Goal: Task Accomplishment & Management: Manage account settings

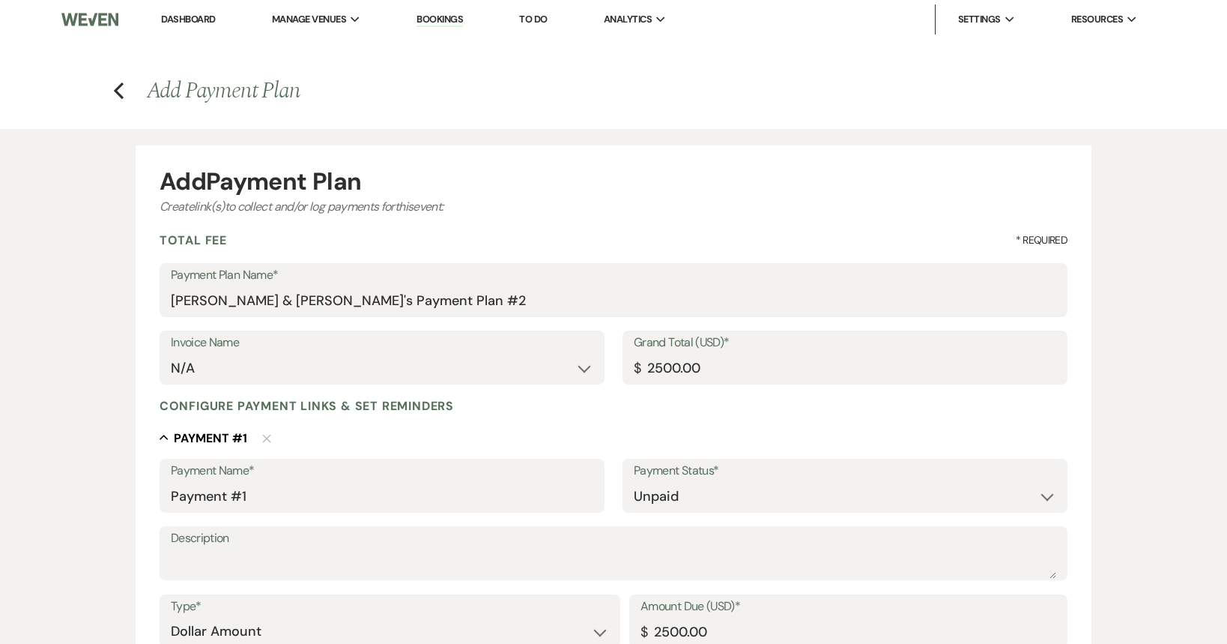
select select "2"
select select "flat"
select select "true"
select select "client"
select select "weeks"
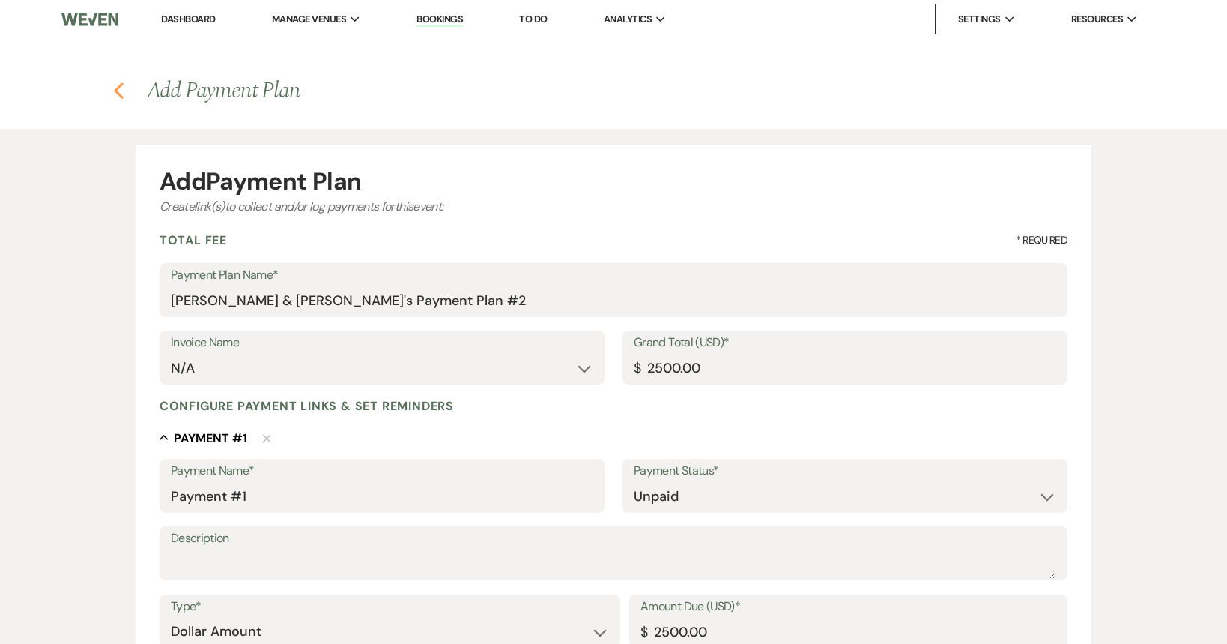
click at [119, 94] on use "button" at bounding box center [119, 90] width 10 height 16
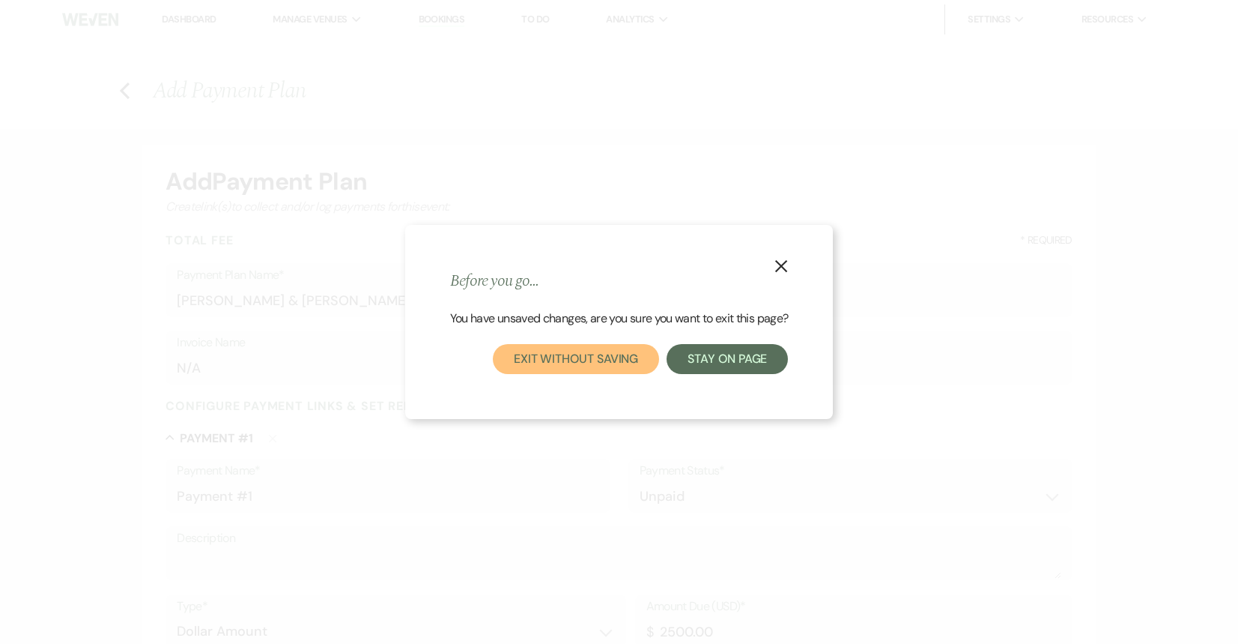
click at [589, 363] on button "Exit without saving" at bounding box center [576, 359] width 166 height 30
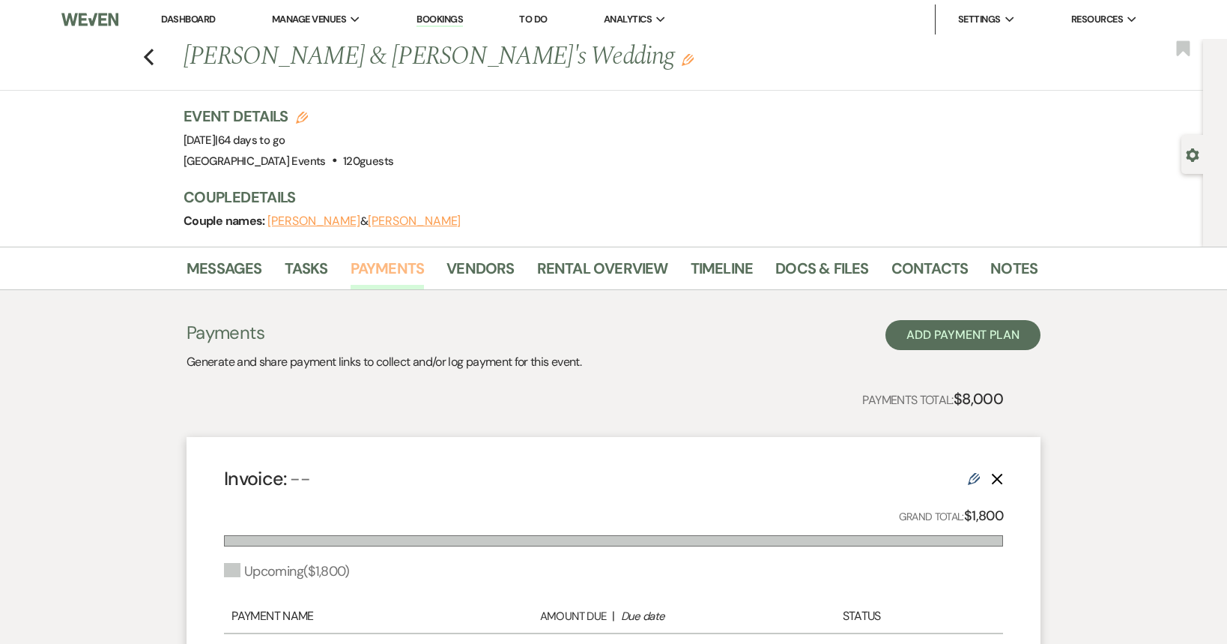
click at [380, 272] on link "Payments" at bounding box center [388, 272] width 74 height 33
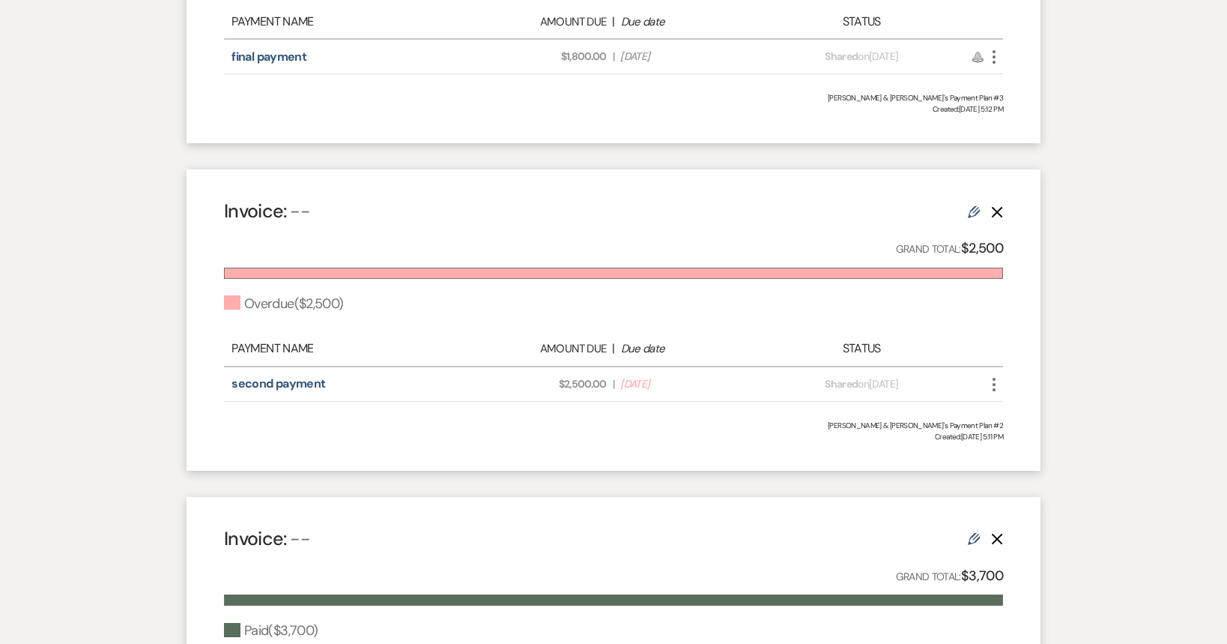
scroll to position [599, 0]
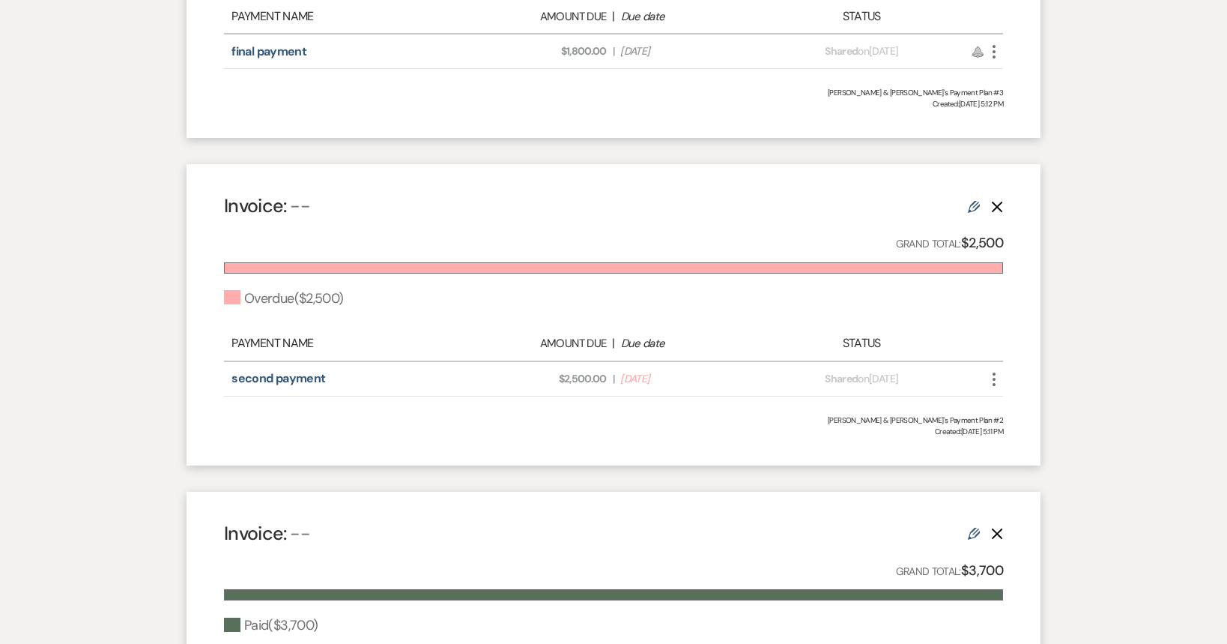
click at [996, 378] on icon "More" at bounding box center [994, 379] width 18 height 18
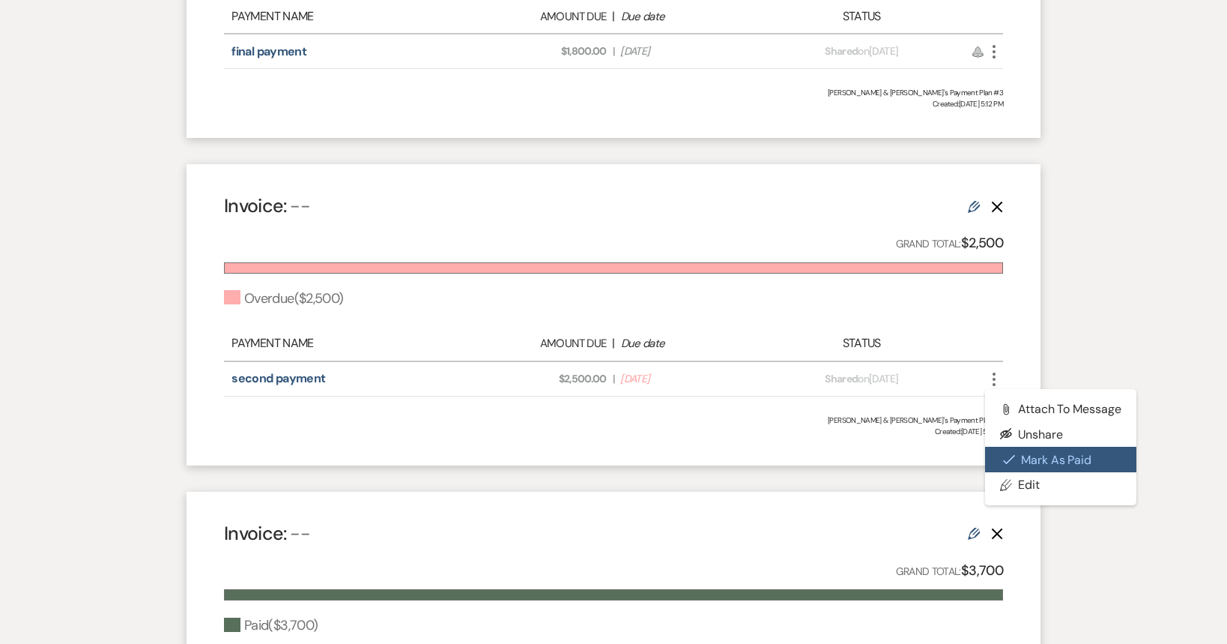
click at [1022, 470] on button "Check [PERSON_NAME] [PERSON_NAME] as Paid" at bounding box center [1060, 459] width 151 height 25
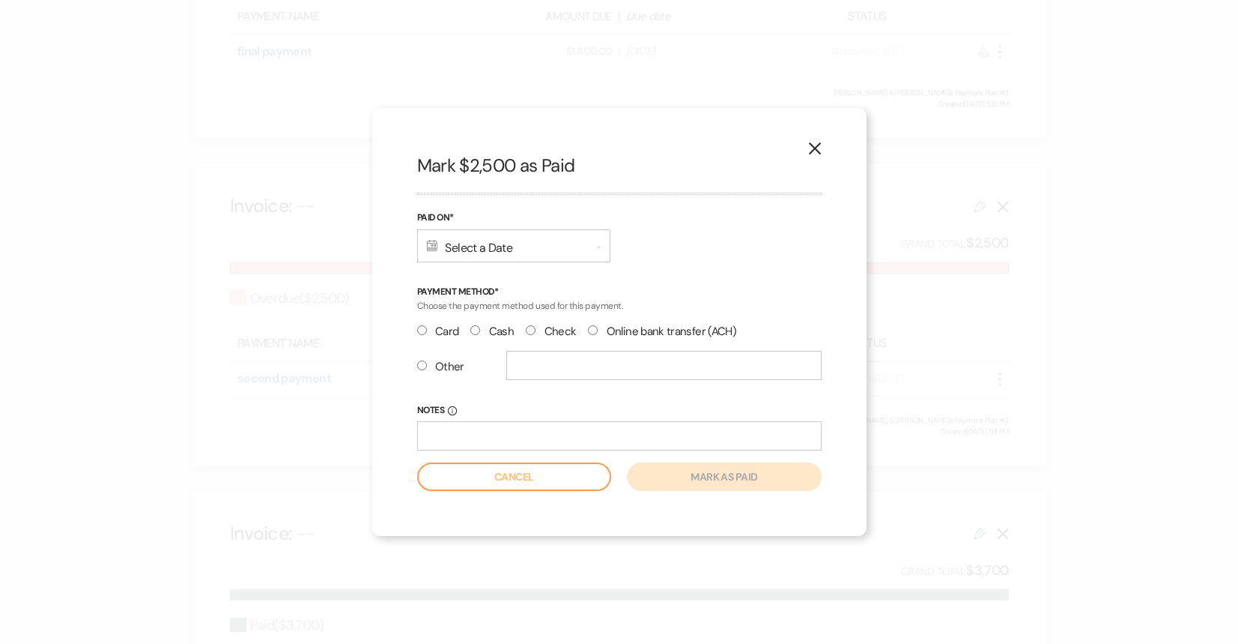
click at [538, 328] on label "Check" at bounding box center [551, 331] width 50 height 20
click at [536, 328] on input "Check" at bounding box center [531, 330] width 10 height 10
radio input "true"
click at [543, 253] on div "Calendar Select a Date Expand" at bounding box center [513, 245] width 193 height 33
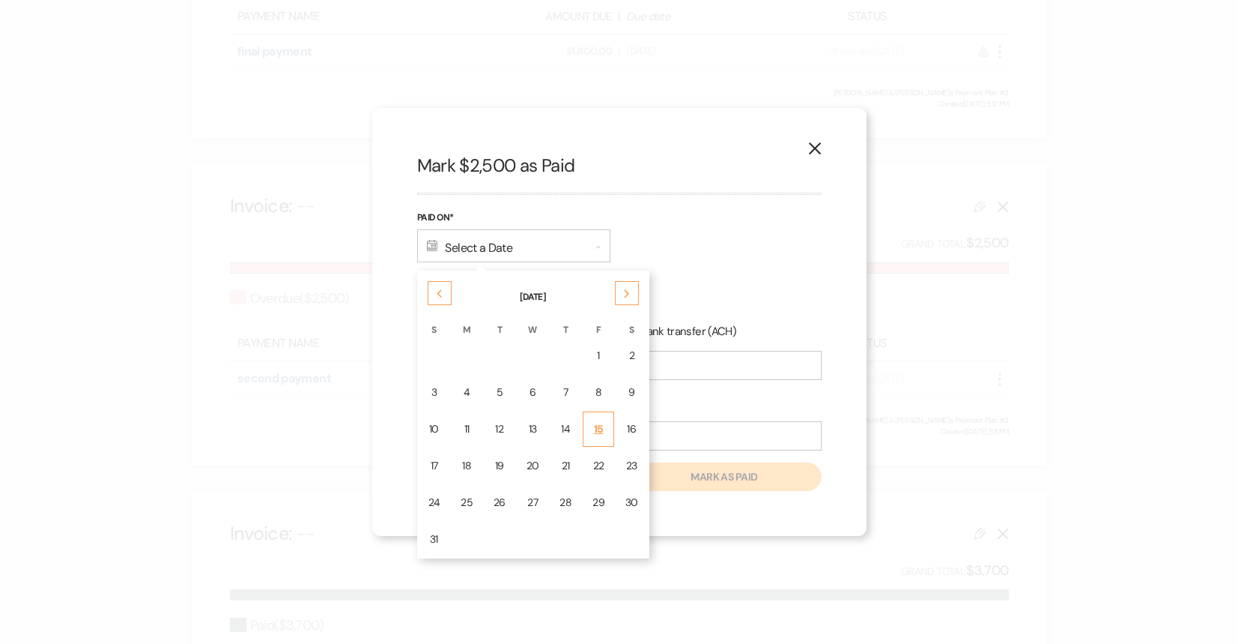
click at [596, 429] on div "15" at bounding box center [599, 429] width 12 height 16
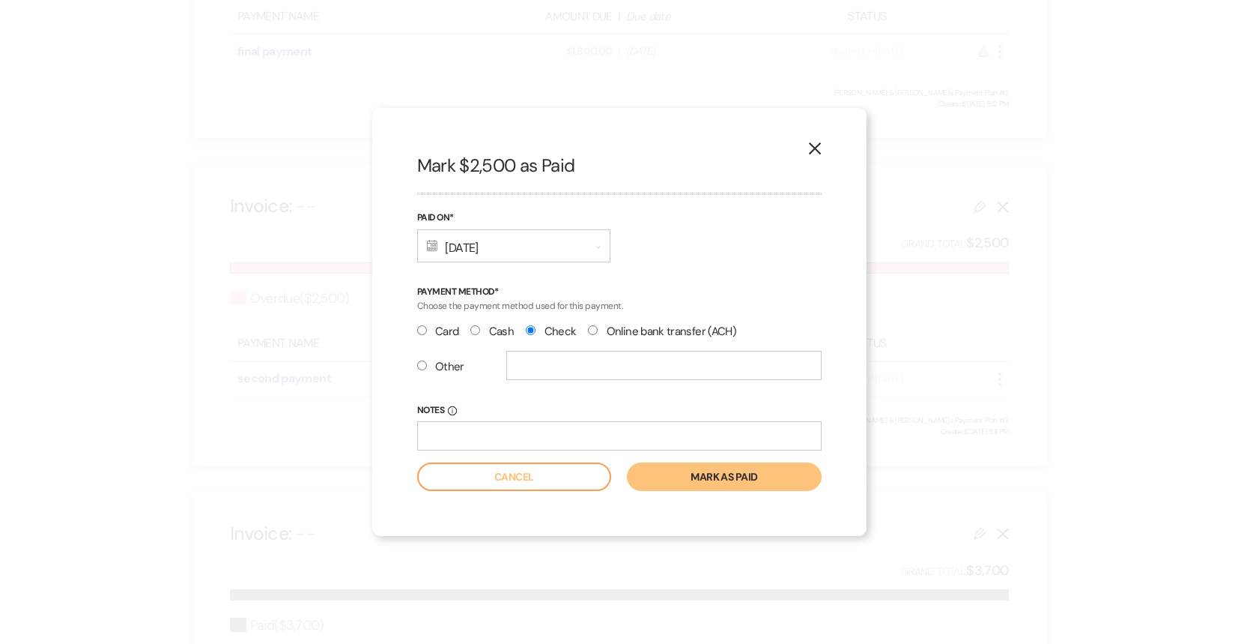
click at [697, 485] on button "Mark as paid" at bounding box center [724, 476] width 194 height 28
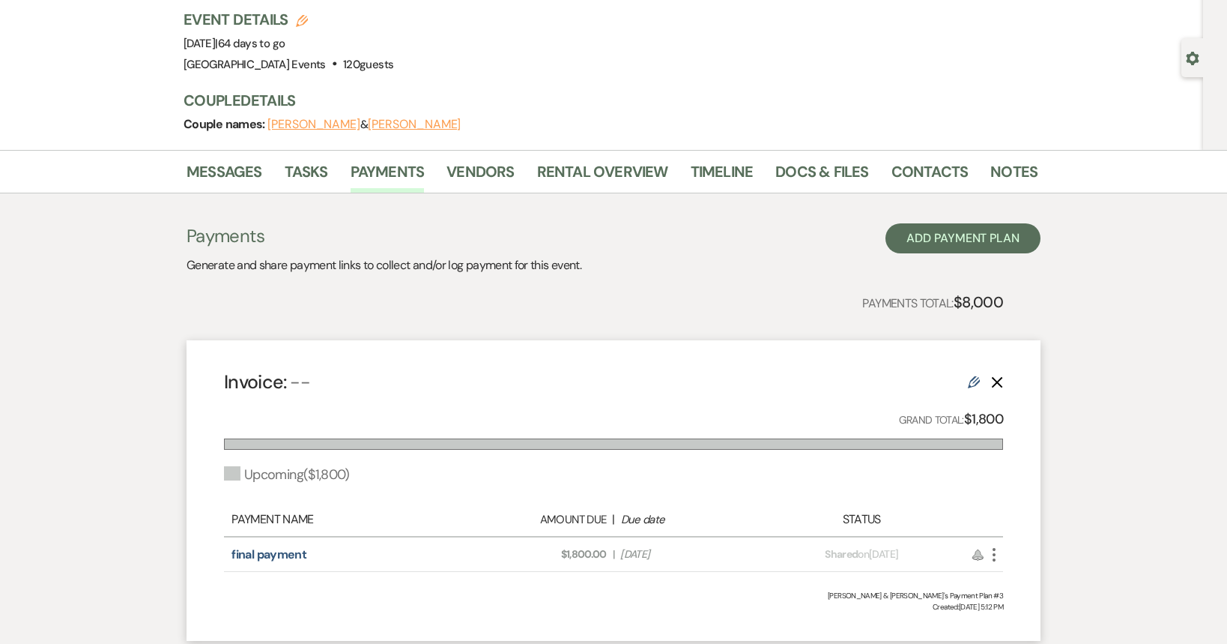
scroll to position [0, 0]
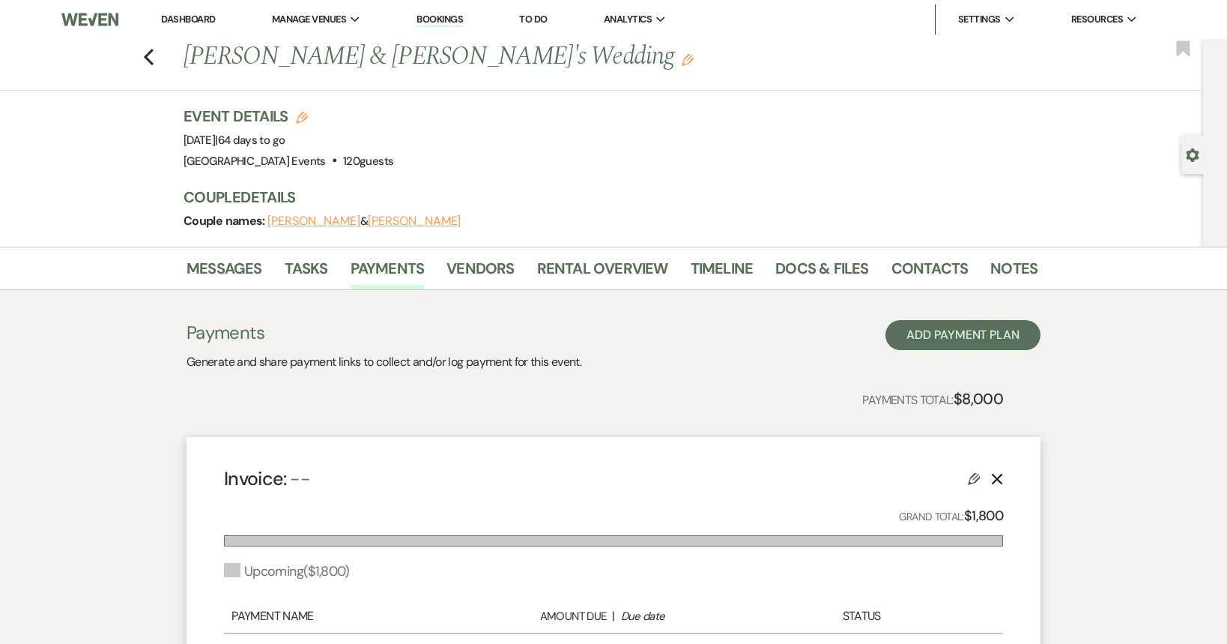
drag, startPoint x: 187, startPoint y: 16, endPoint x: 318, endPoint y: 0, distance: 132.9
click at [187, 16] on link "Dashboard" at bounding box center [188, 19] width 54 height 13
